Goal: Information Seeking & Learning: Learn about a topic

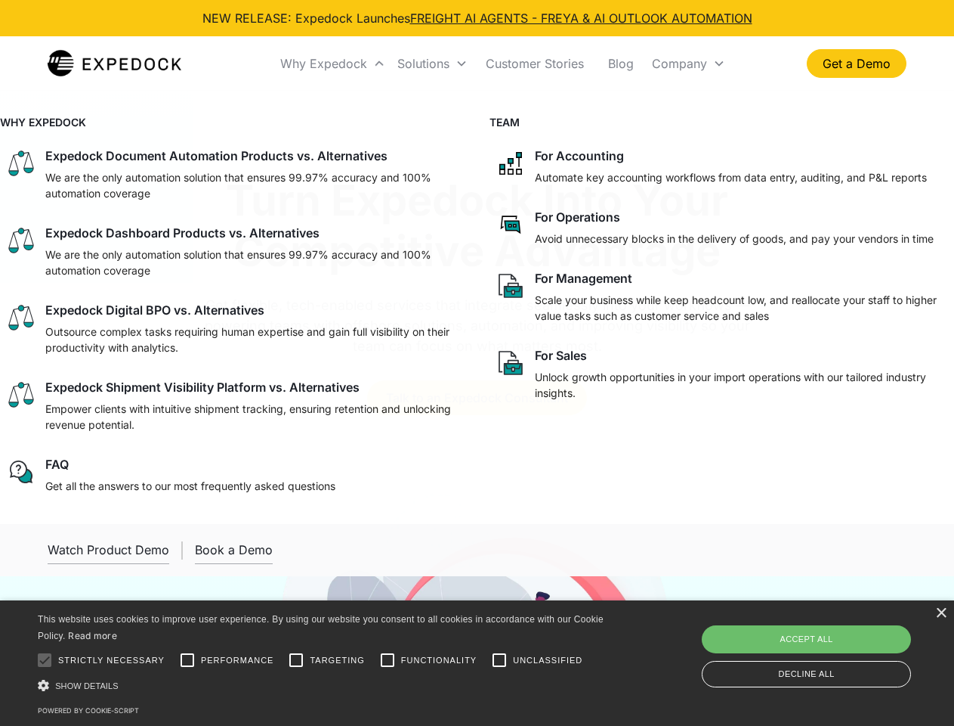
click at [333, 63] on div "Why Expedock" at bounding box center [323, 63] width 87 height 15
click at [432, 63] on div "Solutions" at bounding box center [424, 63] width 52 height 15
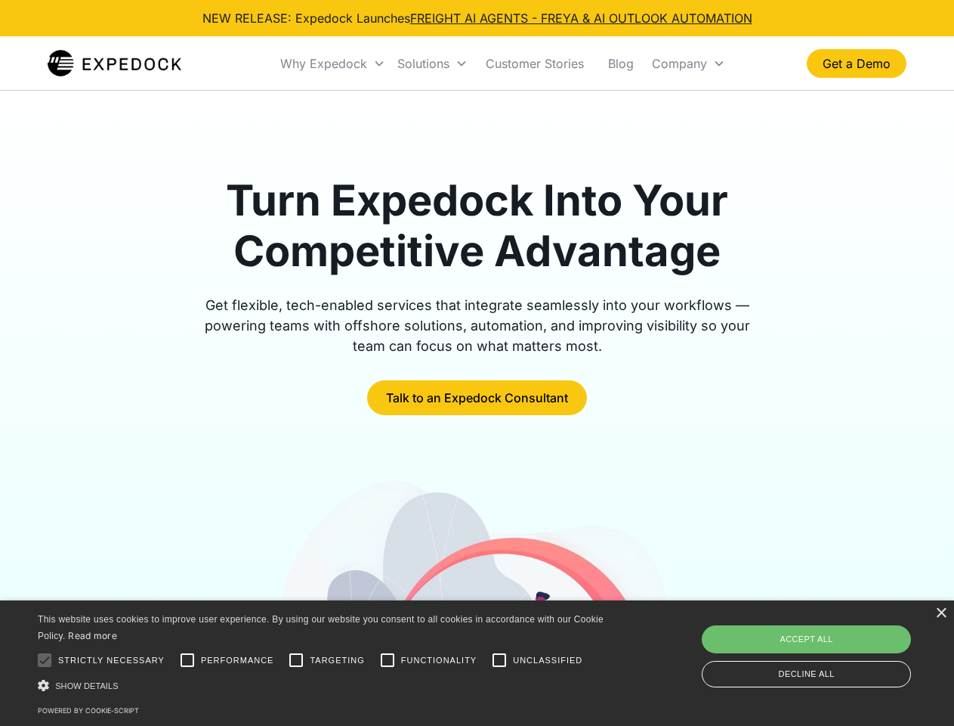
click at [688, 63] on div "Company" at bounding box center [679, 63] width 55 height 15
click at [45, 660] on div at bounding box center [44, 660] width 30 height 30
click at [187, 660] on input "Performance" at bounding box center [187, 660] width 30 height 30
checkbox input "true"
click at [296, 660] on input "Targeting" at bounding box center [296, 660] width 30 height 30
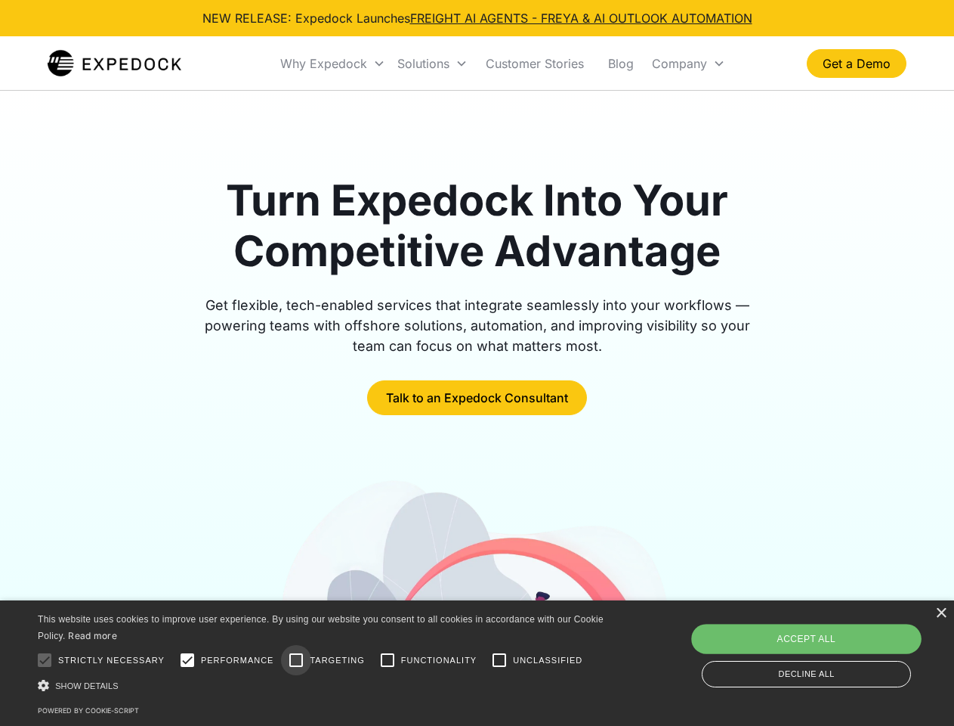
checkbox input "true"
click at [388, 660] on input "Functionality" at bounding box center [388, 660] width 30 height 30
checkbox input "true"
click at [500, 660] on input "Unclassified" at bounding box center [499, 660] width 30 height 30
checkbox input "true"
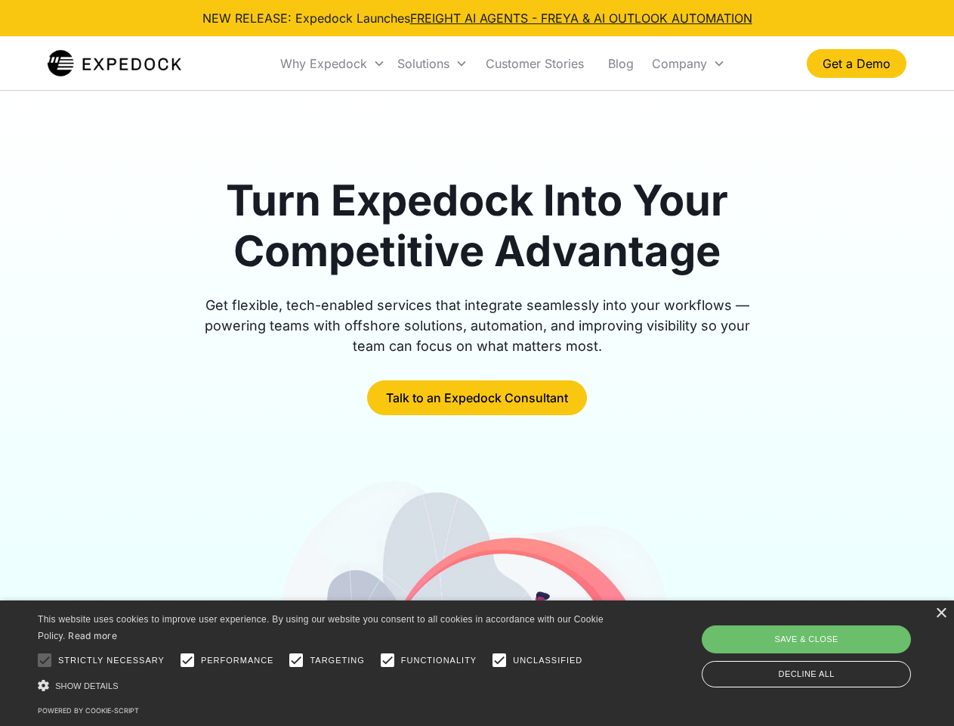
click at [323, 685] on div "Show details Hide details" at bounding box center [323, 685] width 571 height 16
